Goal: Task Accomplishment & Management: Manage account settings

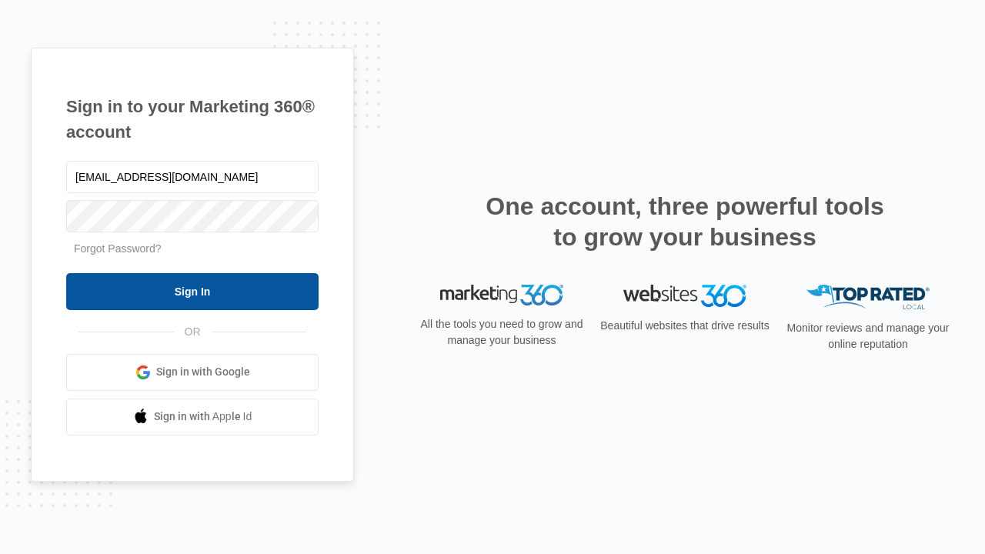
click at [192, 291] on input "Sign In" at bounding box center [192, 291] width 252 height 37
